Goal: Transaction & Acquisition: Purchase product/service

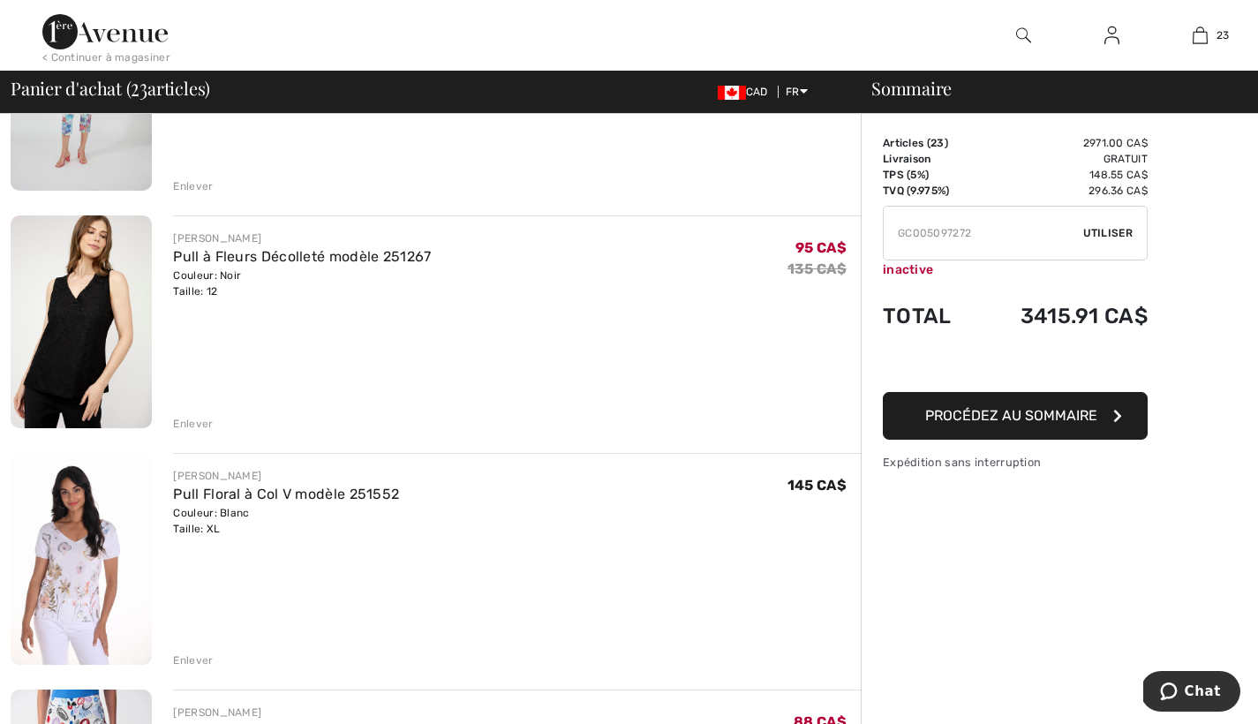
scroll to position [751, 0]
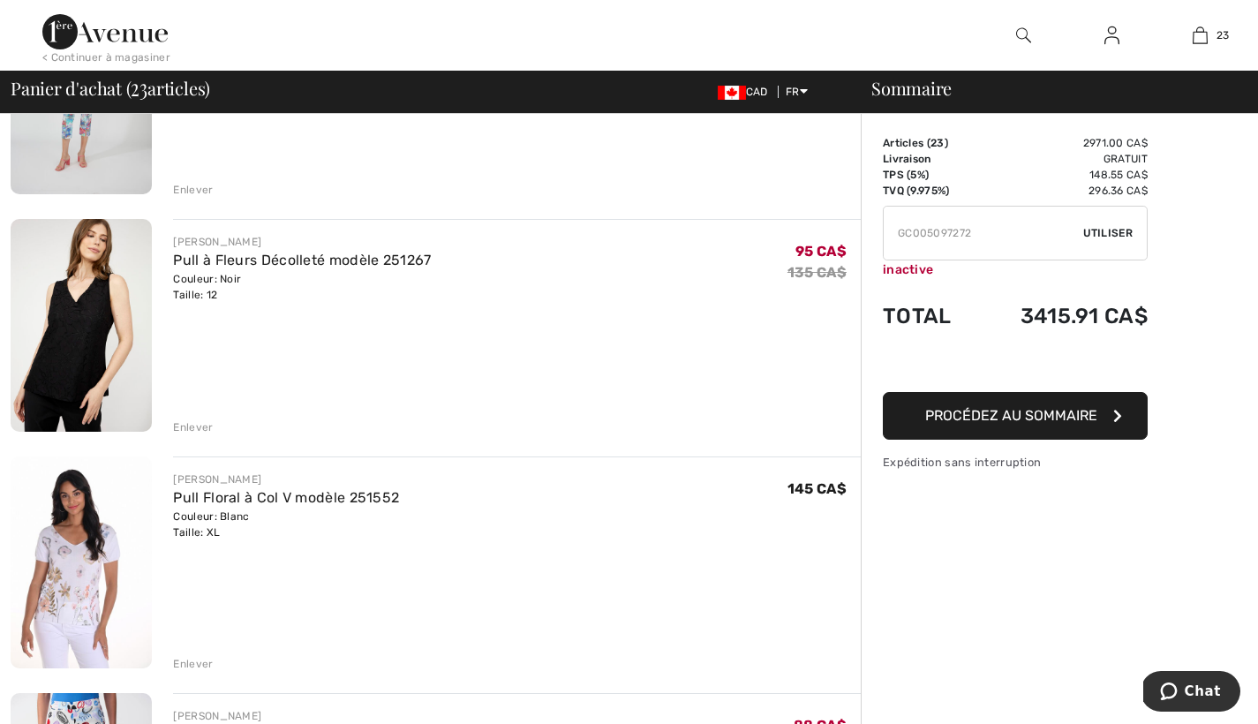
click at [198, 427] on div "Enlever" at bounding box center [193, 427] width 40 height 16
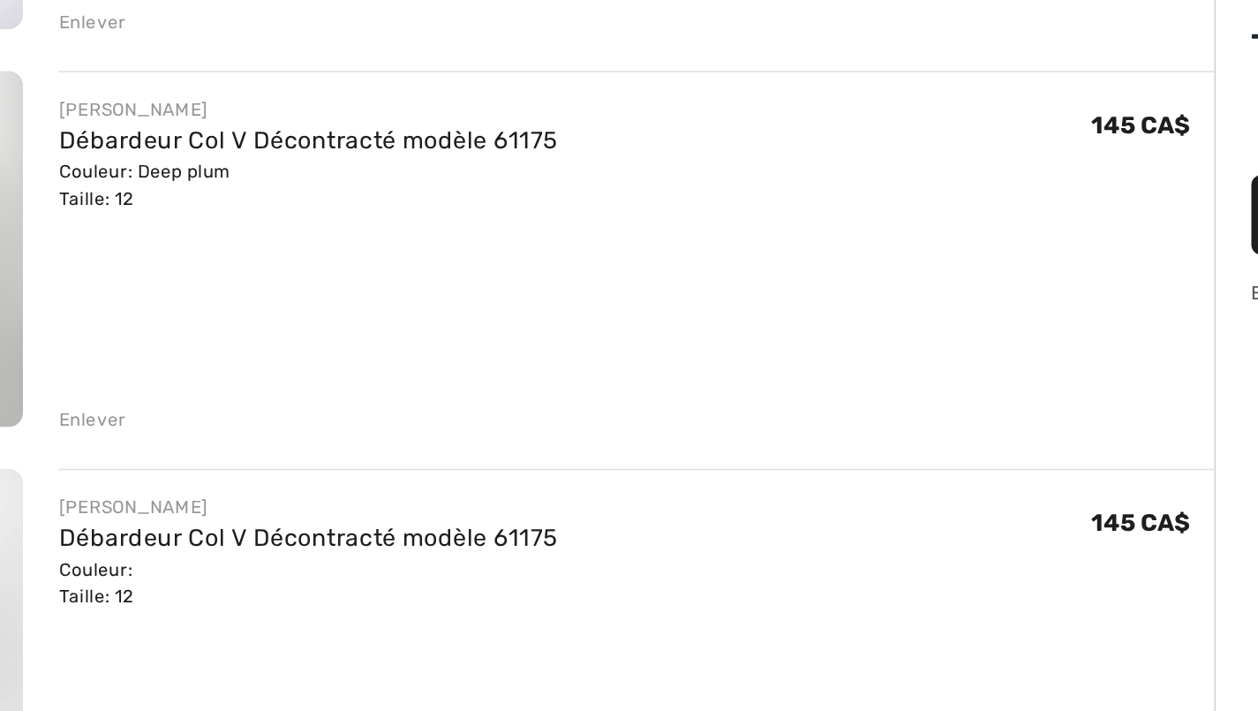
scroll to position [1115, 0]
click at [11, 329] on img at bounding box center [81, 435] width 141 height 213
click at [173, 344] on div "[PERSON_NAME]" at bounding box center [321, 352] width 297 height 16
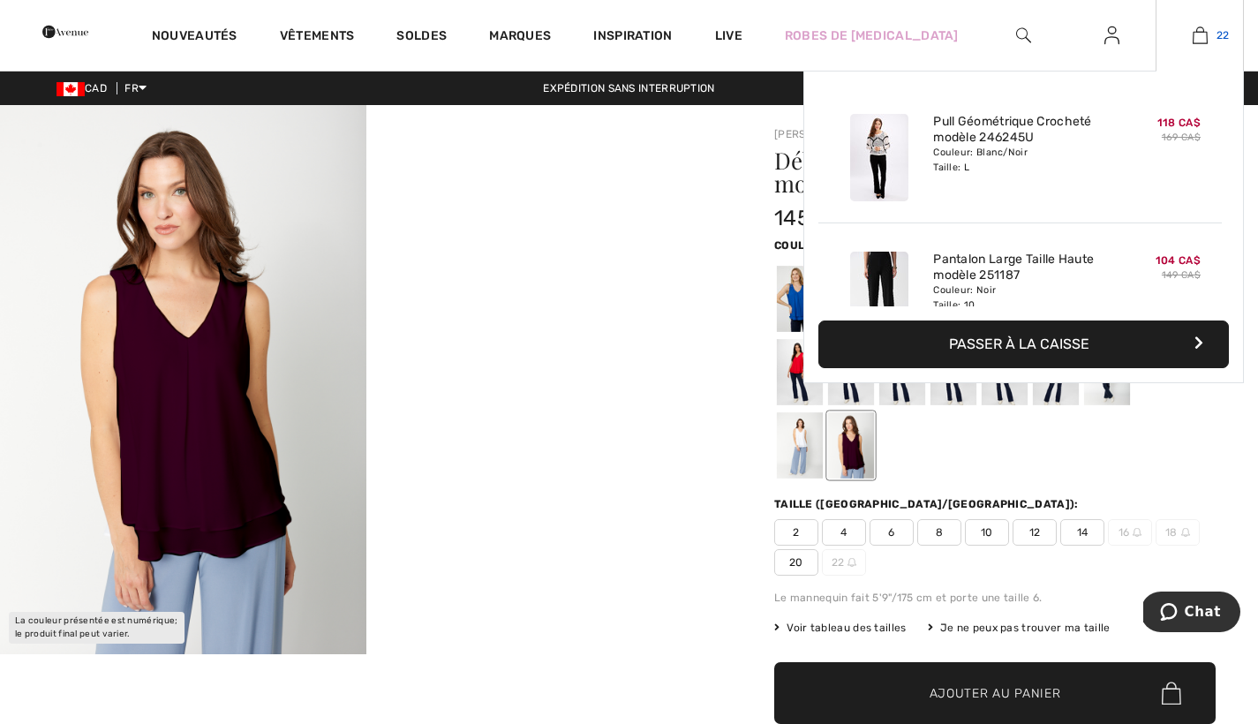
click at [1196, 37] on img at bounding box center [1199, 35] width 15 height 21
